Goal: Contribute content

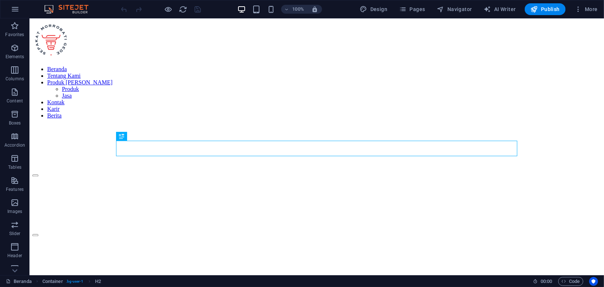
scroll to position [156, 0]
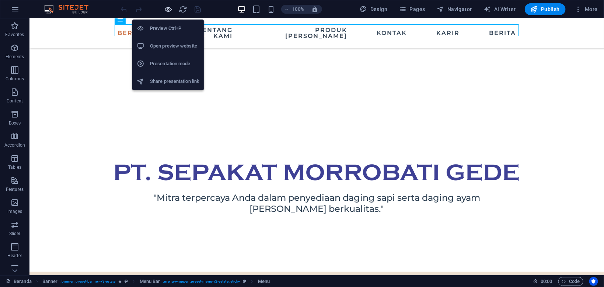
click at [169, 10] on icon "button" at bounding box center [168, 9] width 8 height 8
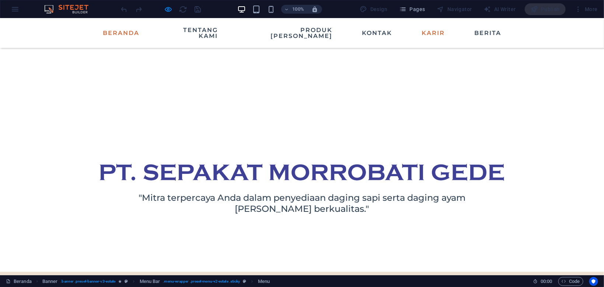
click at [428, 33] on link "Karir" at bounding box center [433, 33] width 29 height 12
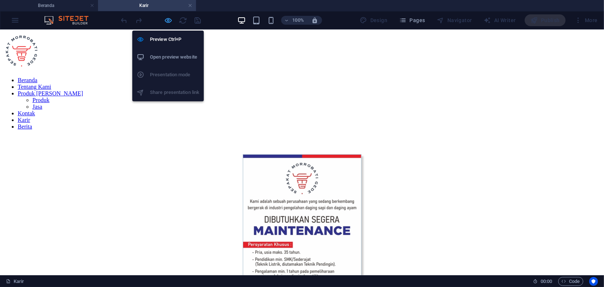
scroll to position [0, 0]
click at [167, 21] on icon "button" at bounding box center [168, 20] width 8 height 8
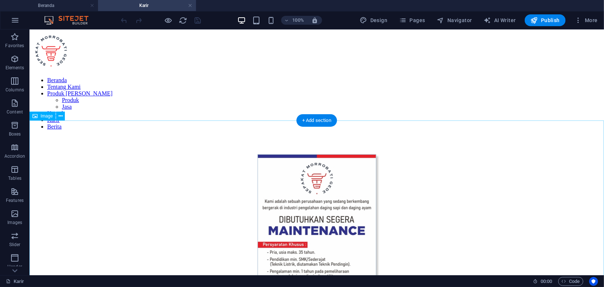
click at [282, 160] on figure at bounding box center [316, 260] width 569 height 212
select select "px"
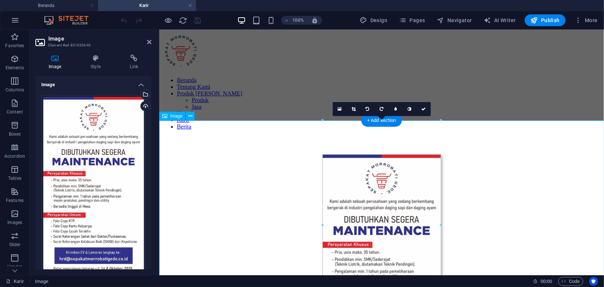
click at [364, 183] on figure at bounding box center [381, 260] width 439 height 212
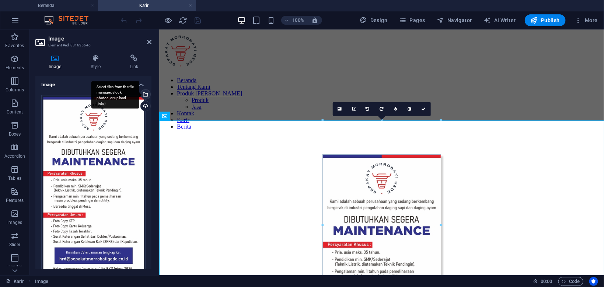
click at [146, 95] on div "Select files from the file manager, stock photos, or upload file(s)" at bounding box center [144, 95] width 11 height 11
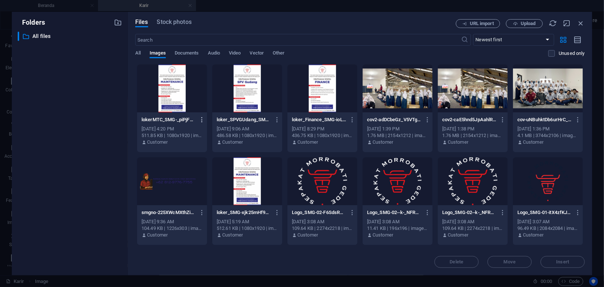
click at [199, 121] on icon "button" at bounding box center [202, 119] width 7 height 7
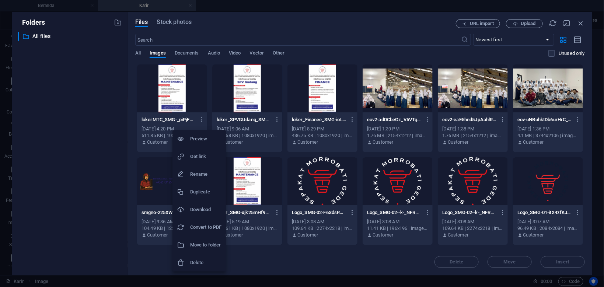
click at [200, 261] on h6 "Delete" at bounding box center [205, 262] width 31 height 9
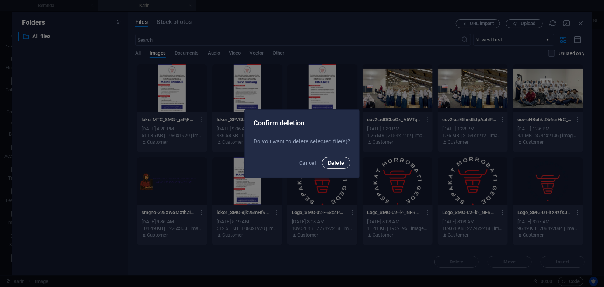
click at [341, 168] on button "Delete" at bounding box center [336, 163] width 28 height 12
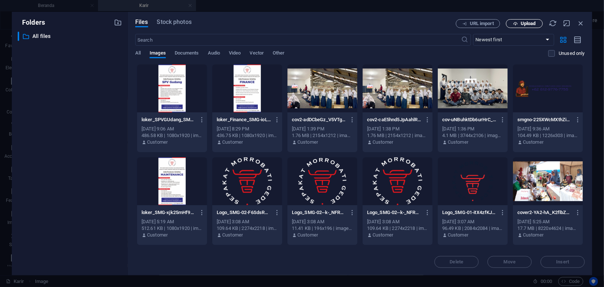
click at [528, 22] on span "Upload" at bounding box center [528, 23] width 15 height 4
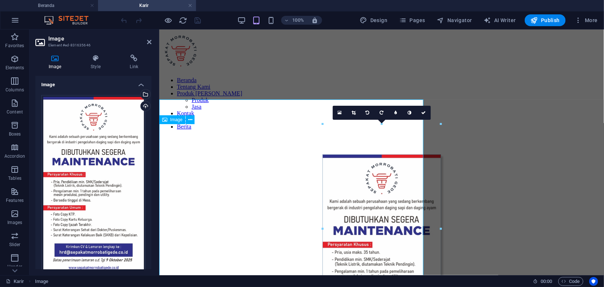
type input "320"
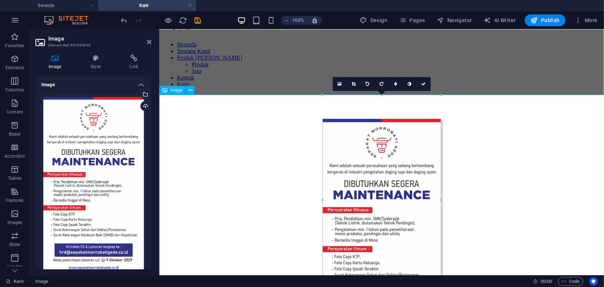
scroll to position [78, 0]
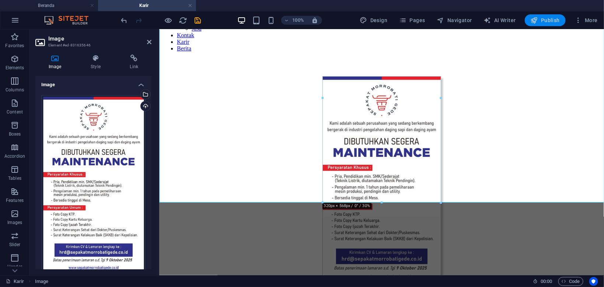
click at [548, 20] on span "Publish" at bounding box center [545, 20] width 29 height 7
